Goal: Transaction & Acquisition: Purchase product/service

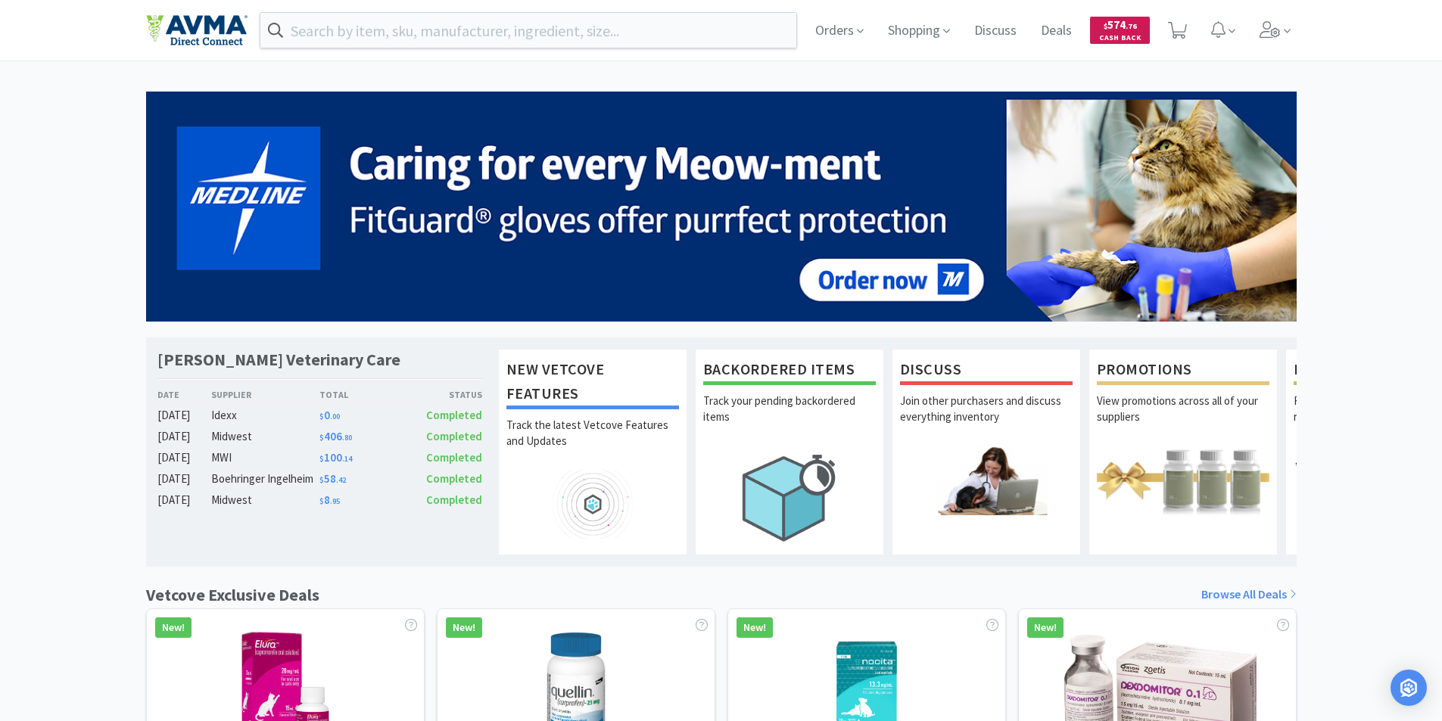
click at [1120, 22] on span "$ 574 . 76" at bounding box center [1120, 24] width 33 height 14
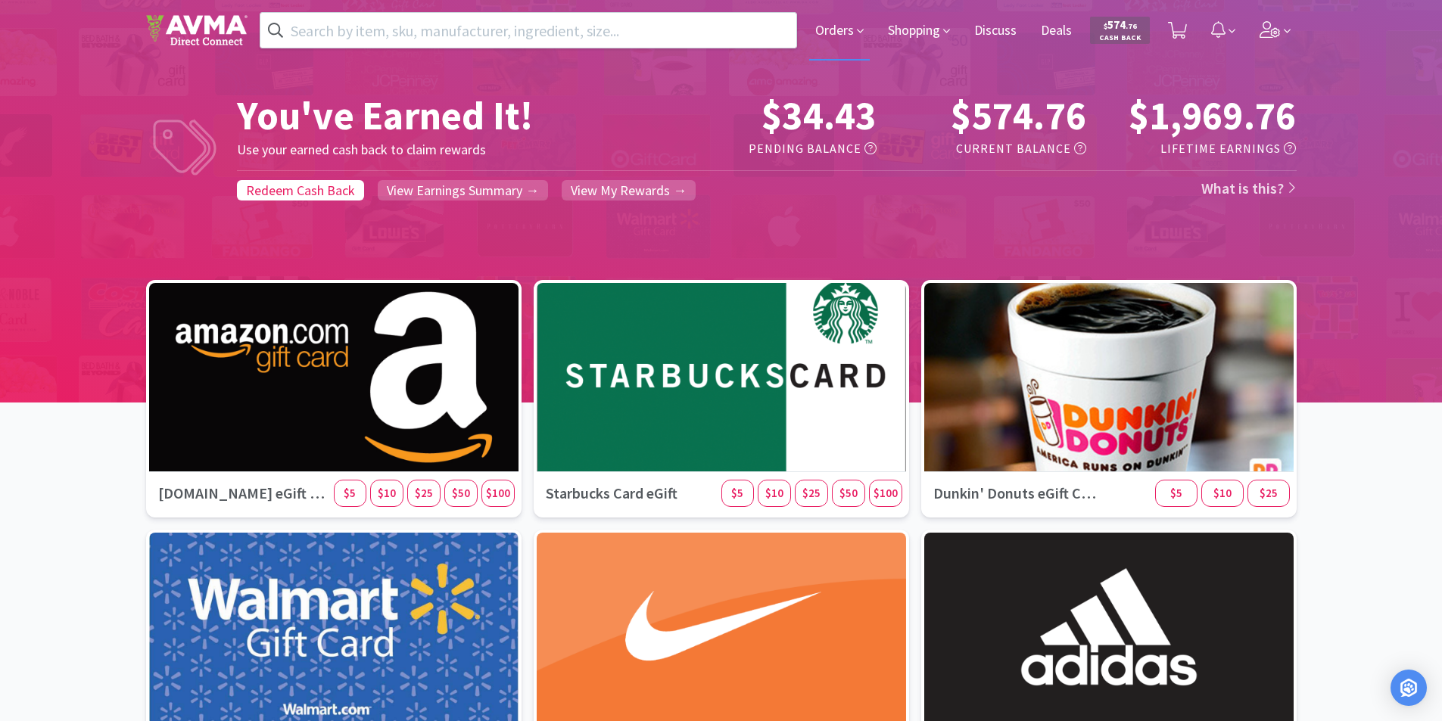
click at [830, 25] on span "Orders" at bounding box center [839, 30] width 61 height 61
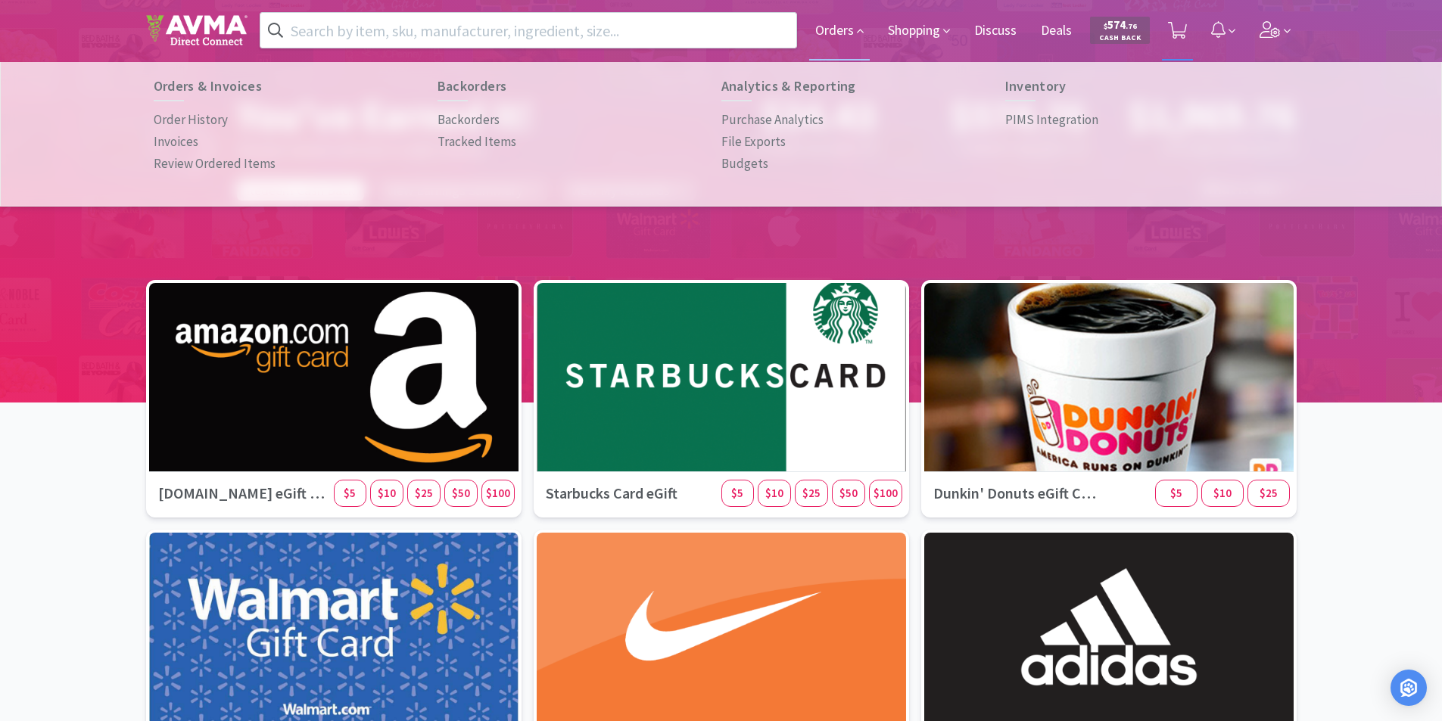
click at [1178, 26] on icon at bounding box center [1177, 30] width 19 height 17
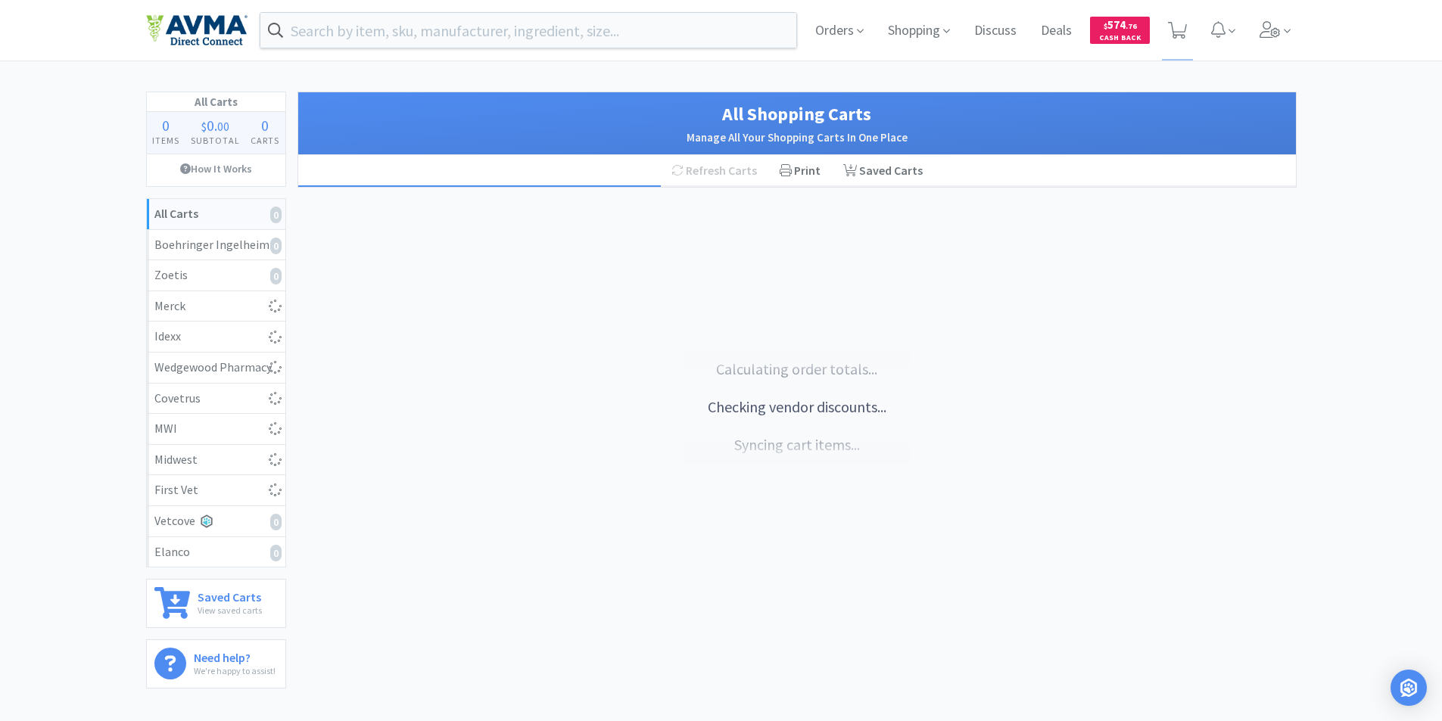
select select "1"
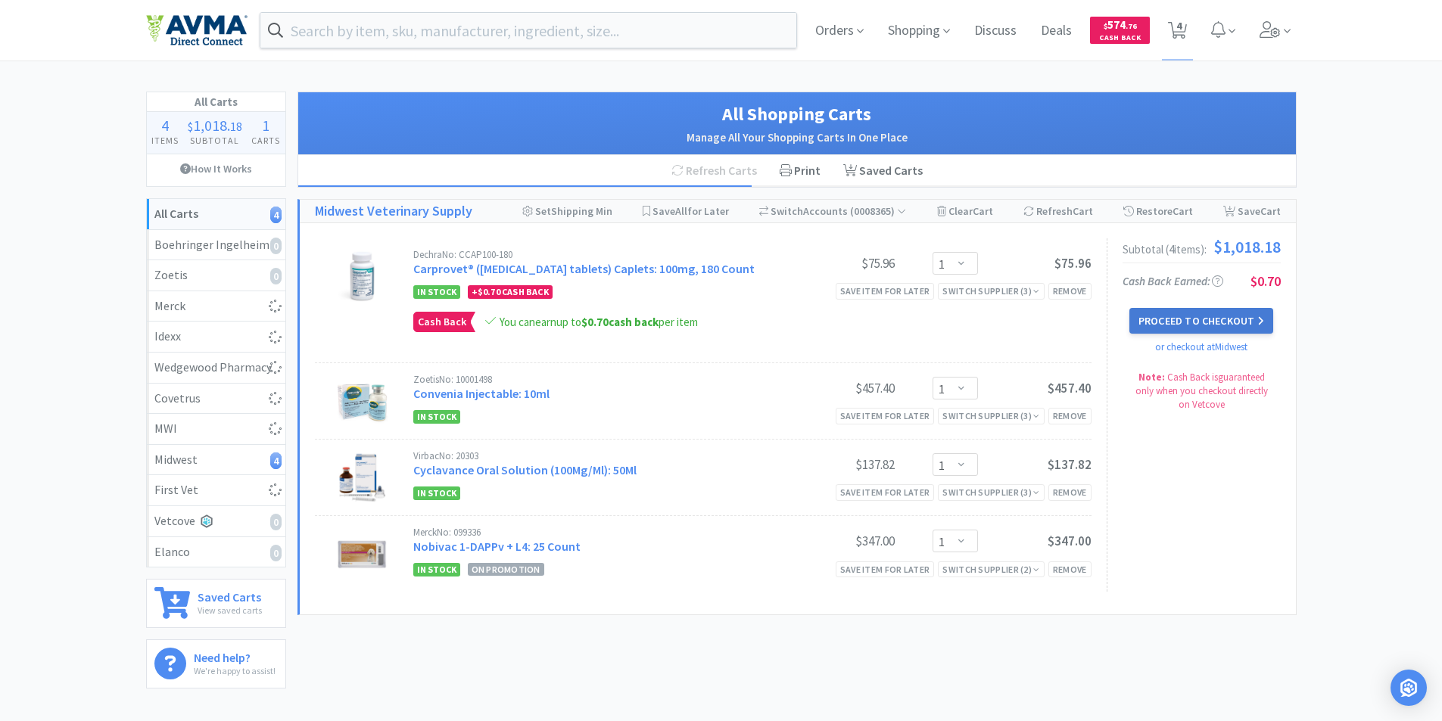
click at [1192, 316] on button "Proceed to Checkout" at bounding box center [1202, 321] width 144 height 26
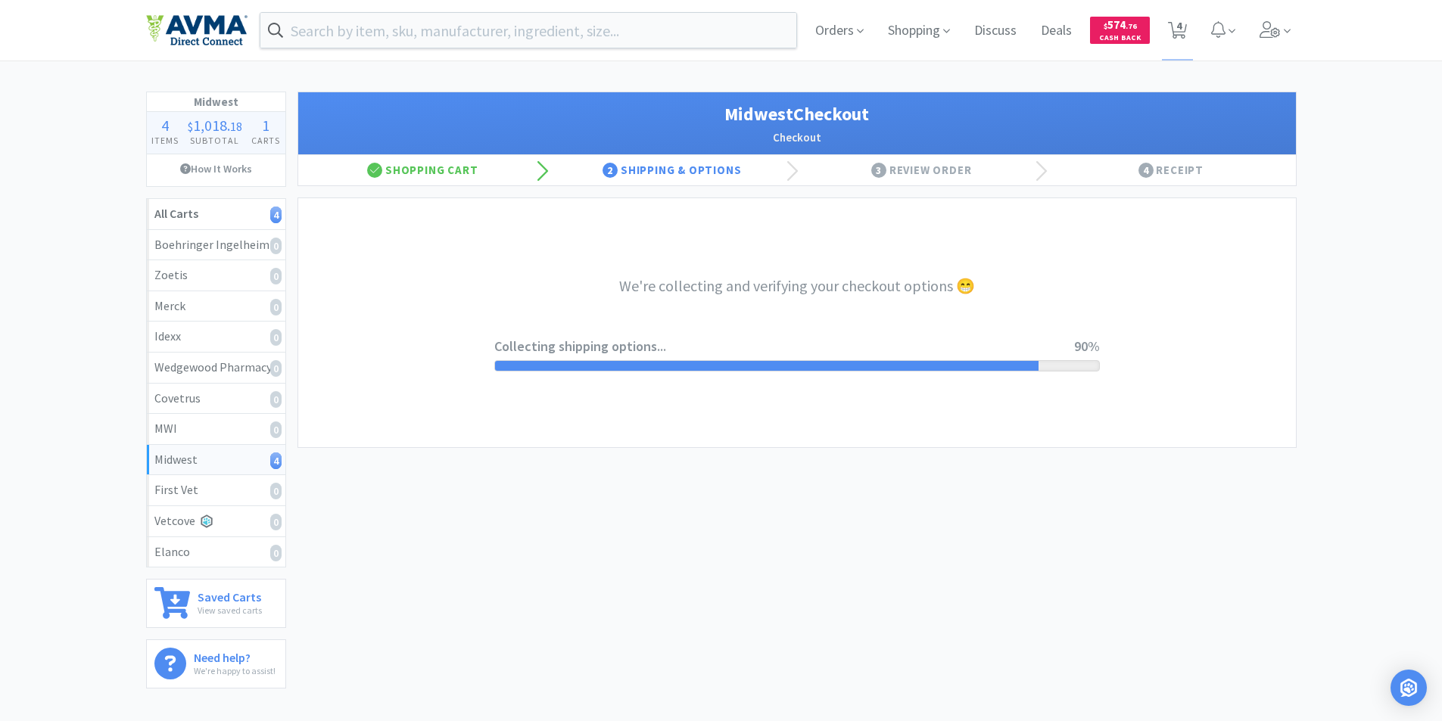
select select "0"
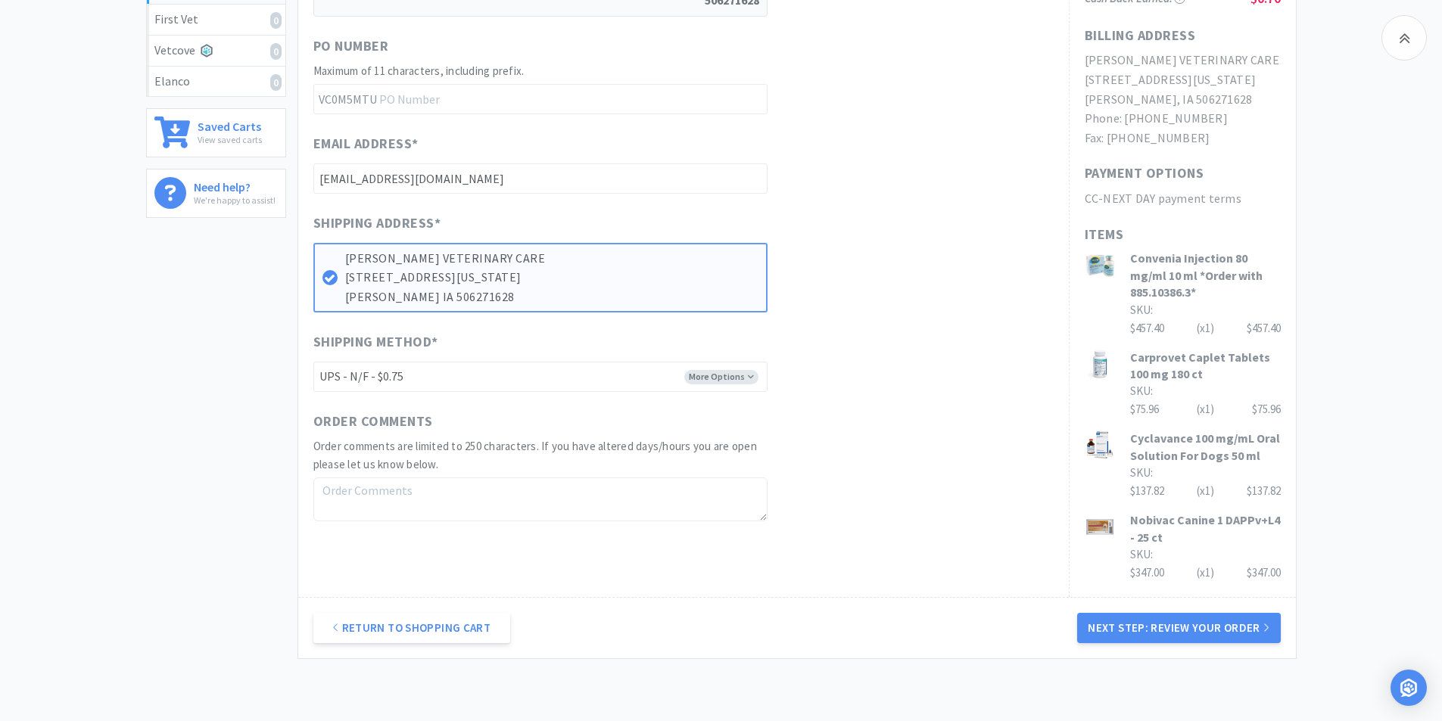
scroll to position [564, 0]
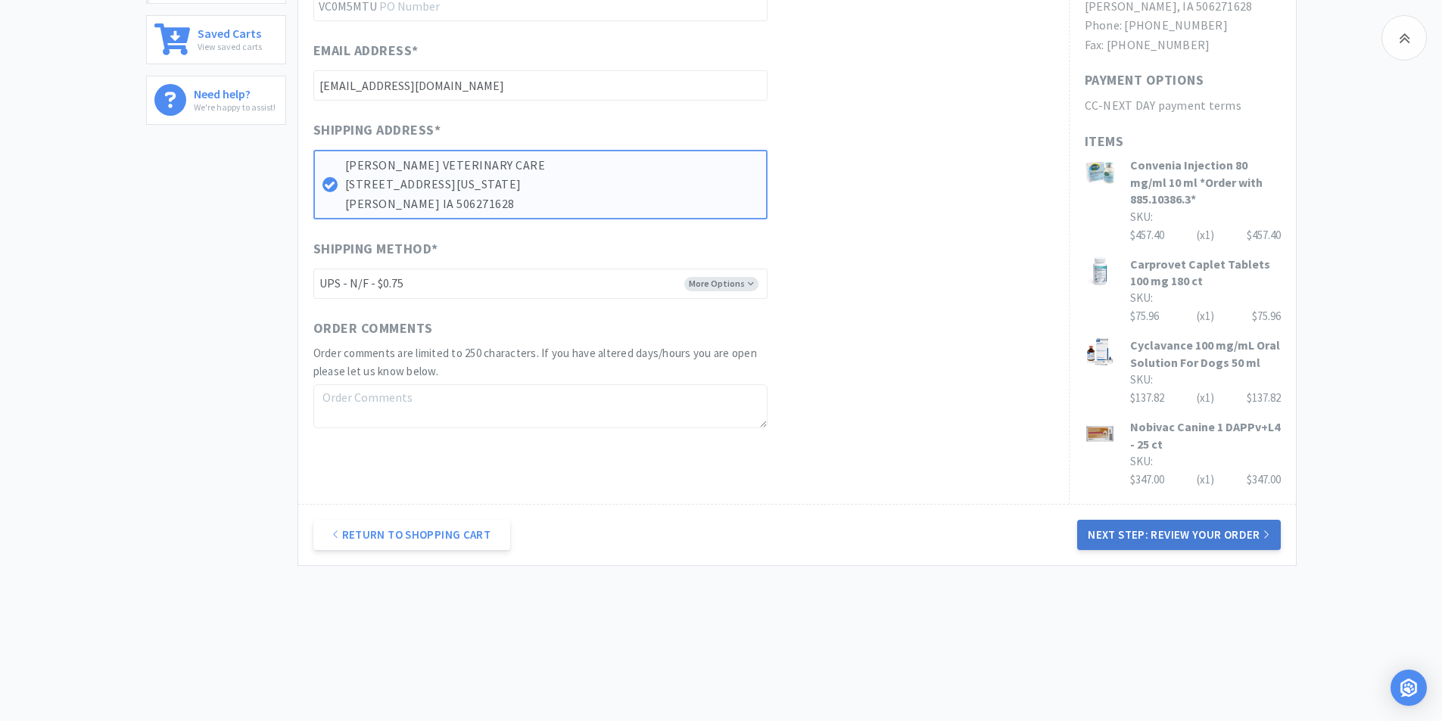
click at [1161, 531] on button "Next Step: Review Your Order" at bounding box center [1178, 535] width 203 height 30
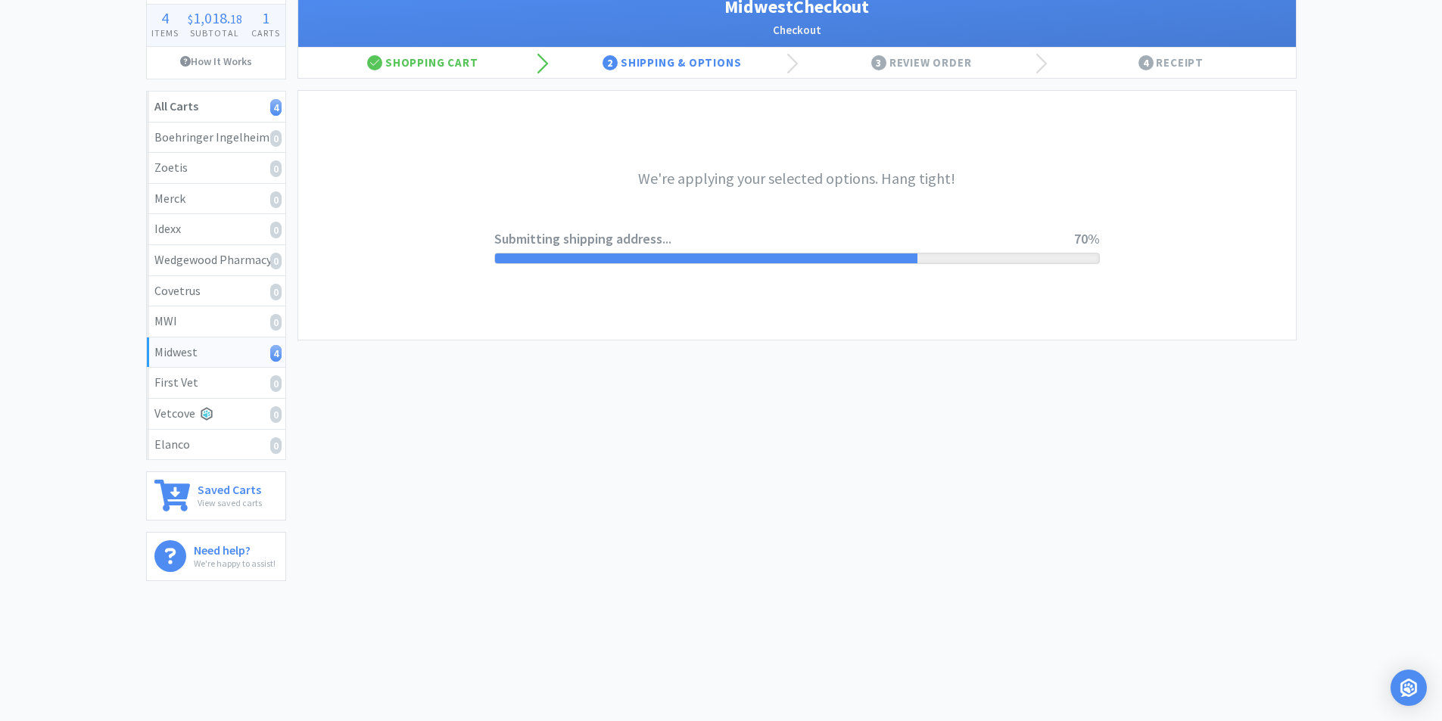
scroll to position [0, 0]
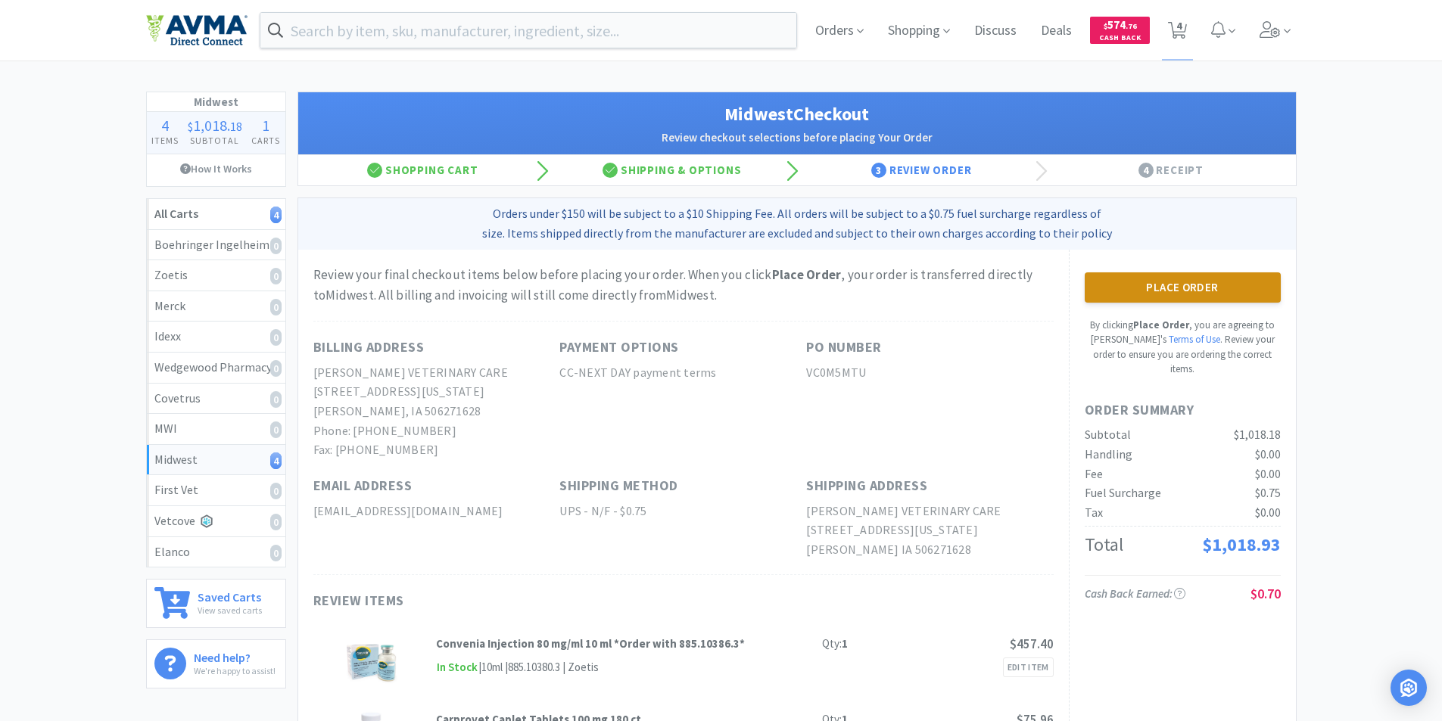
click at [1161, 283] on button "Place Order" at bounding box center [1183, 288] width 196 height 30
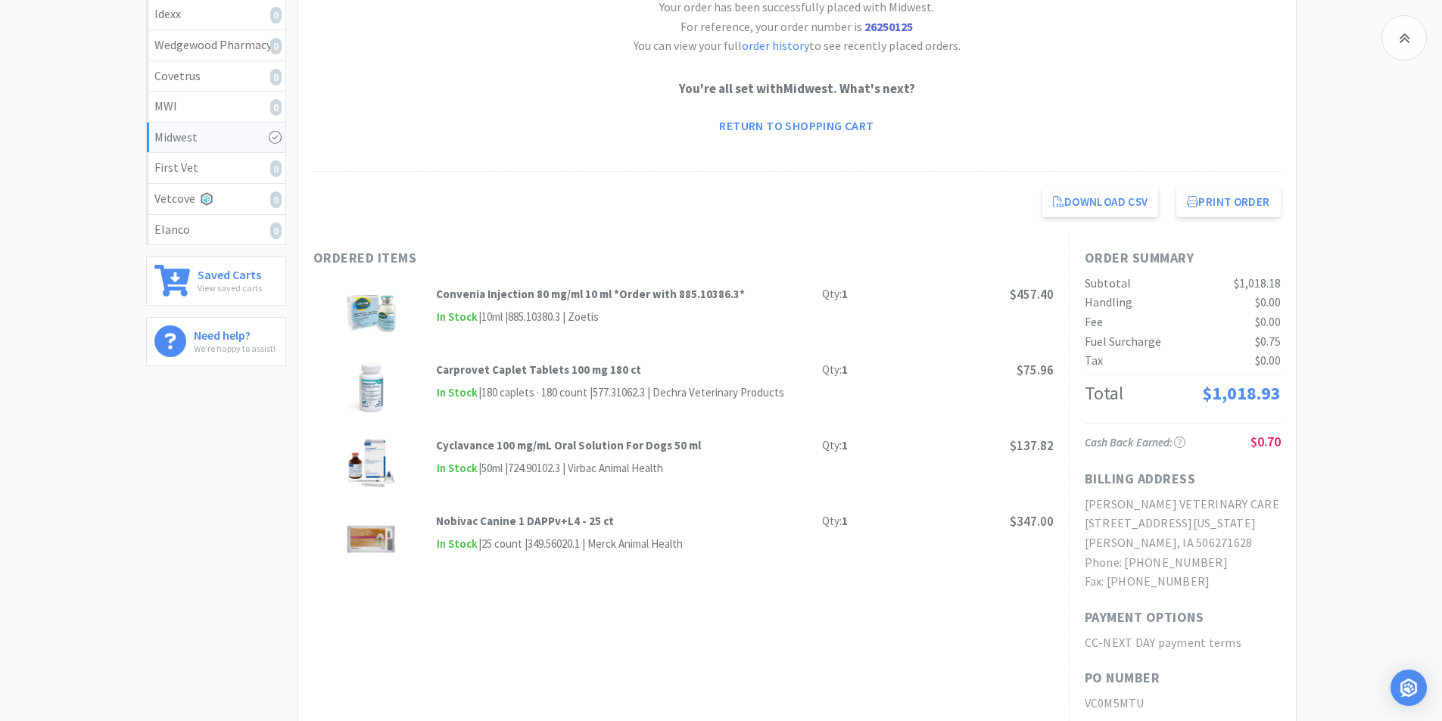
scroll to position [192, 0]
